Goal: Task Accomplishment & Management: Complete application form

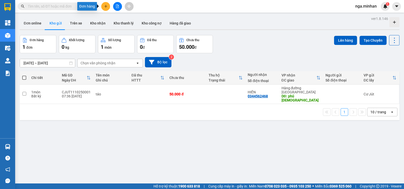
click at [104, 6] on icon "plus" at bounding box center [106, 7] width 4 height 4
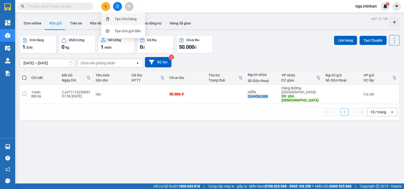
click at [125, 19] on div "Tạo đơn hàng" at bounding box center [126, 19] width 22 height 6
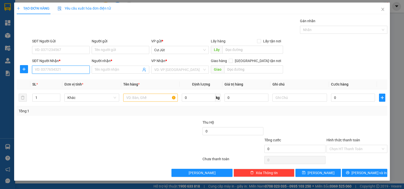
drag, startPoint x: 78, startPoint y: 72, endPoint x: 401, endPoint y: 89, distance: 323.7
click at [81, 71] on input "SĐT Người Nhận *" at bounding box center [61, 70] width 58 height 8
type input "0915819089"
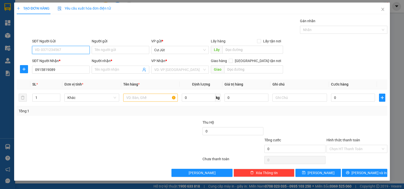
click at [57, 48] on input "SĐT Người Gửi" at bounding box center [61, 50] width 58 height 8
type input "0856675657"
click at [121, 68] on input "Người nhận *" at bounding box center [118, 70] width 46 height 6
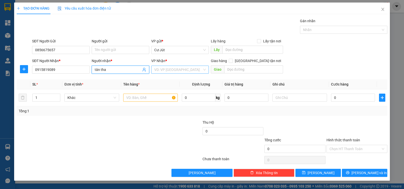
type input "tân tha"
click at [184, 73] on input "search" at bounding box center [178, 70] width 48 height 8
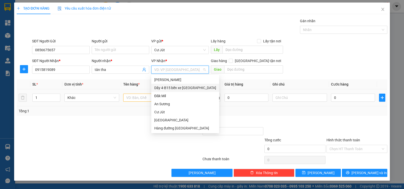
drag, startPoint x: 185, startPoint y: 88, endPoint x: 170, endPoint y: 96, distance: 17.2
click at [185, 88] on div "Dãy 4-B15 bến xe Miền Đông" at bounding box center [185, 88] width 62 height 6
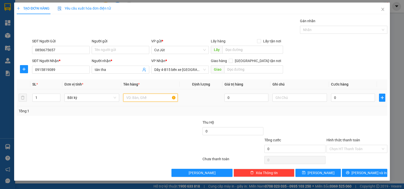
click at [132, 96] on input "text" at bounding box center [150, 98] width 55 height 8
type input "giấy tờ"
click at [345, 99] on input "0" at bounding box center [353, 98] width 44 height 8
drag, startPoint x: 339, startPoint y: 147, endPoint x: 340, endPoint y: 153, distance: 6.0
click at [339, 147] on input "Hình thức thanh toán" at bounding box center [354, 149] width 51 height 8
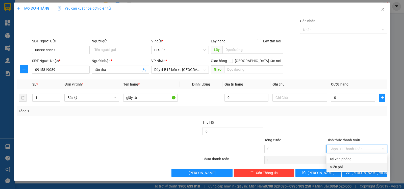
click at [341, 167] on div "Miễn phí" at bounding box center [356, 167] width 55 height 6
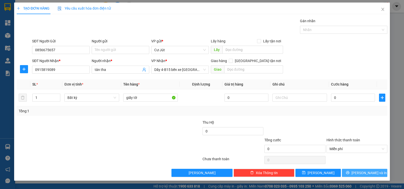
click at [369, 172] on span "Lưu và In" at bounding box center [368, 173] width 35 height 6
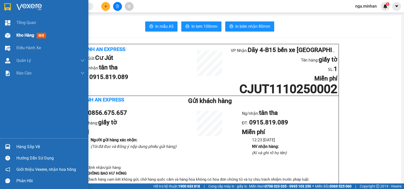
click at [11, 35] on div at bounding box center [7, 35] width 9 height 9
